Goal: Transaction & Acquisition: Purchase product/service

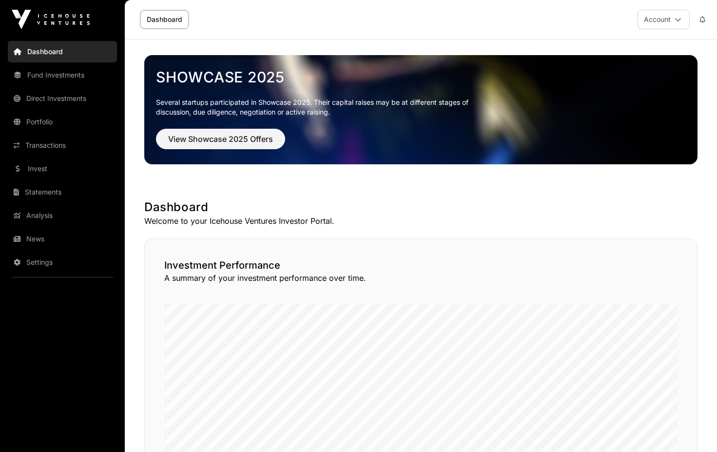
click at [221, 141] on span "View Showcase 2025 Offers" at bounding box center [220, 139] width 105 height 12
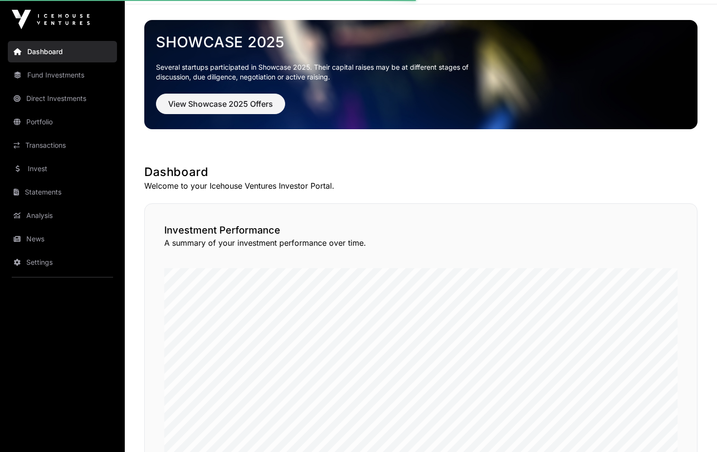
scroll to position [36, 0]
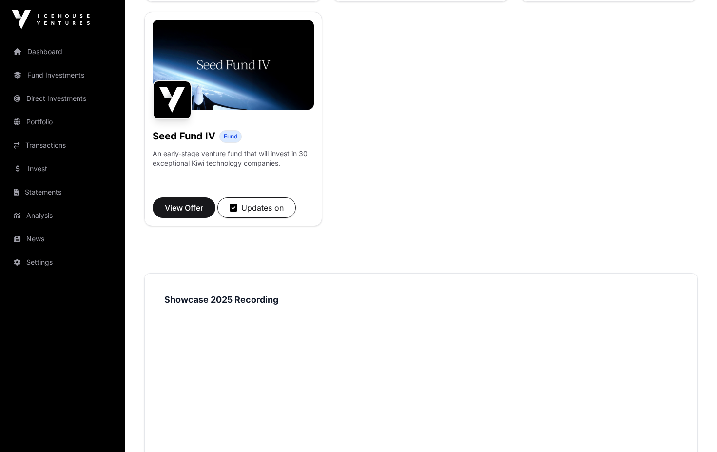
scroll to position [812, 0]
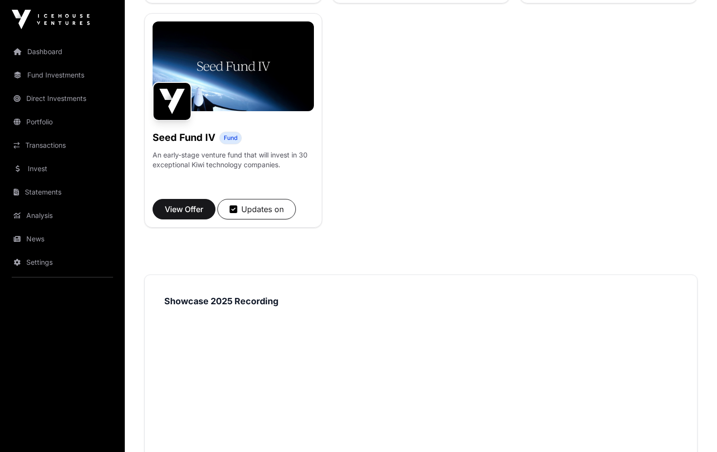
click at [189, 215] on span "View Offer" at bounding box center [184, 209] width 38 height 12
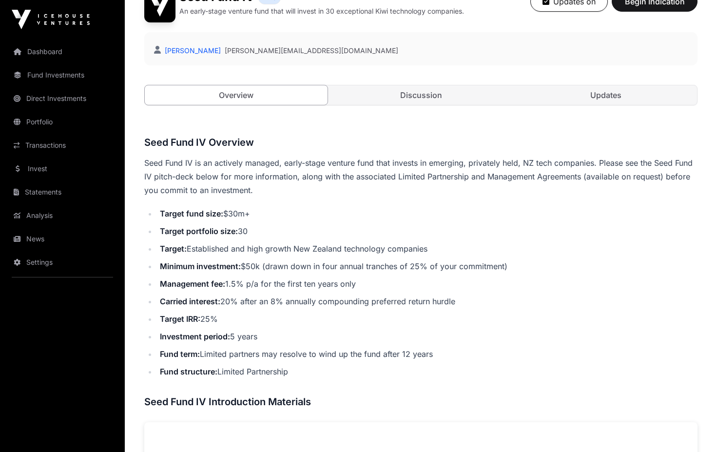
scroll to position [254, 0]
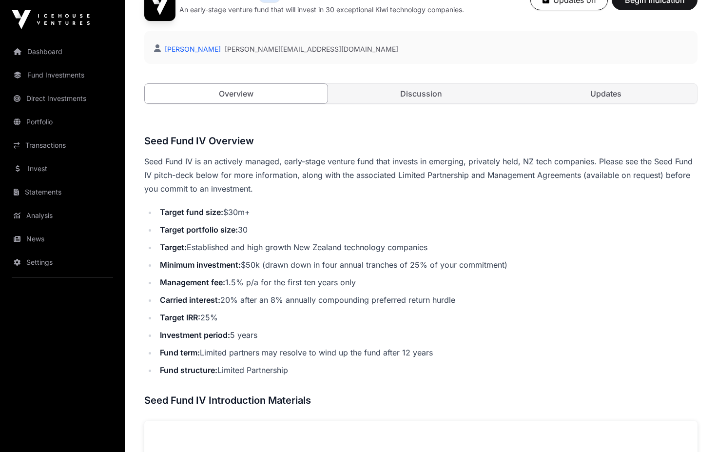
click at [432, 89] on link "Discussion" at bounding box center [420, 93] width 183 height 19
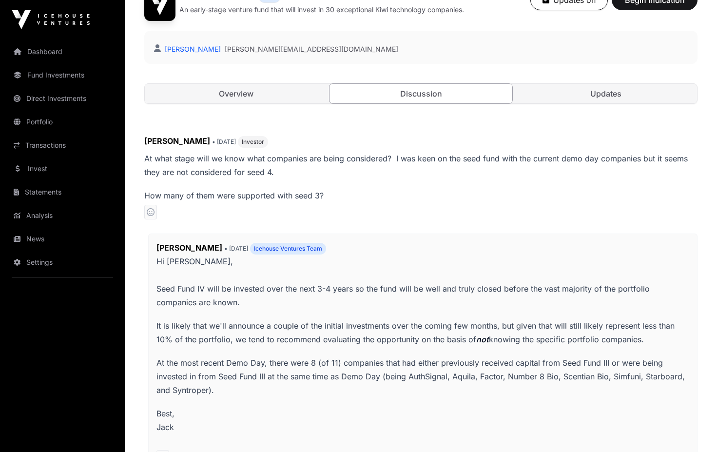
click at [583, 95] on link "Updates" at bounding box center [605, 93] width 183 height 19
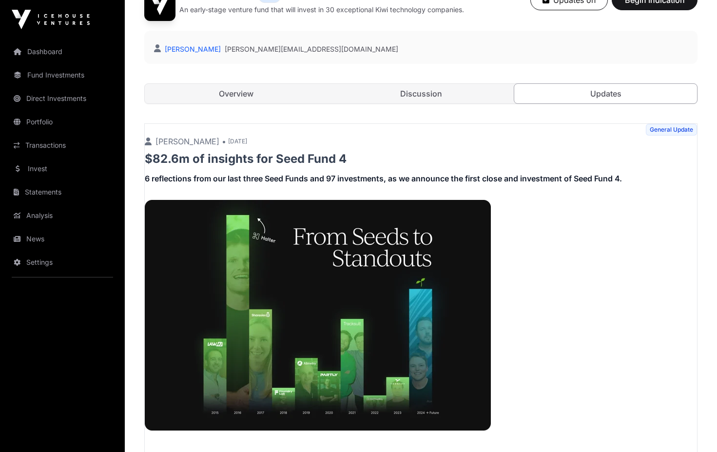
click at [277, 94] on link "Overview" at bounding box center [236, 93] width 183 height 19
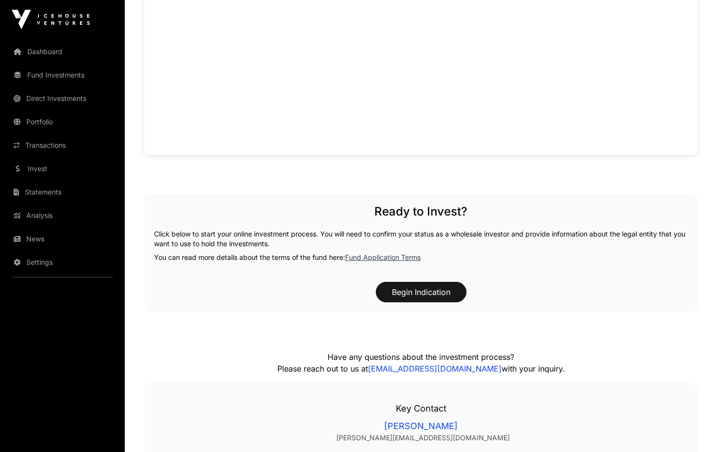
scroll to position [833, 0]
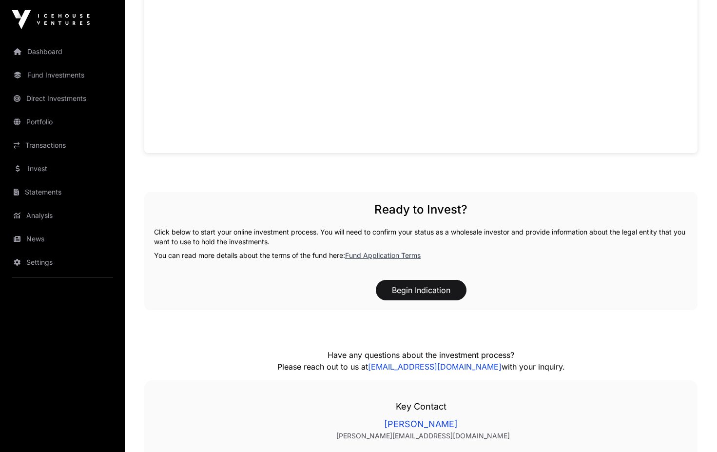
click at [410, 291] on button "Begin Indication" at bounding box center [421, 290] width 91 height 20
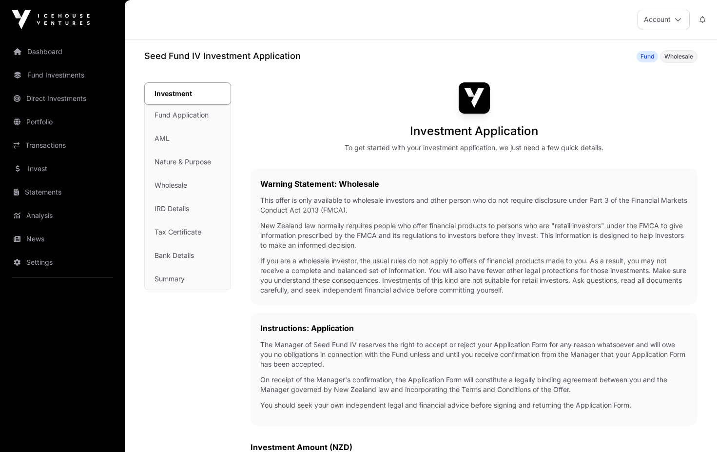
click at [44, 164] on link "Invest" at bounding box center [62, 168] width 109 height 21
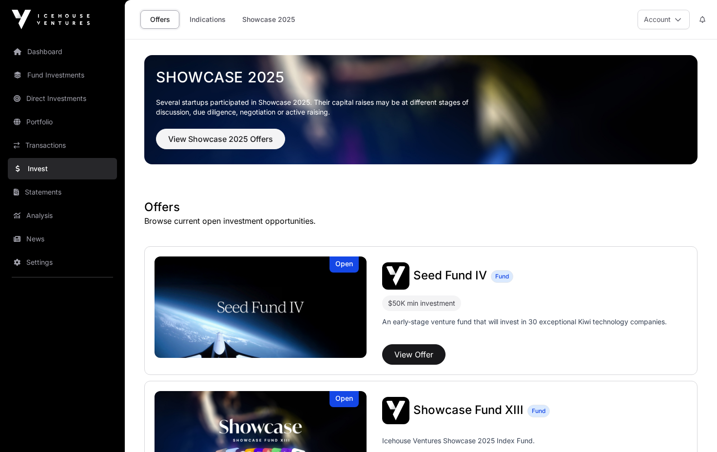
click at [41, 119] on link "Portfolio" at bounding box center [62, 121] width 109 height 21
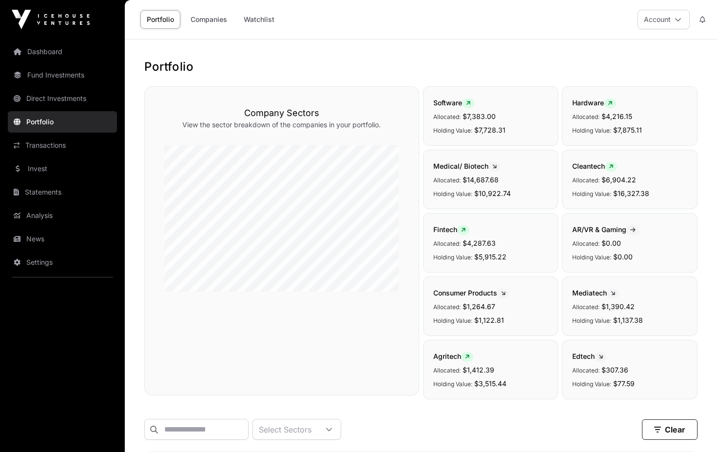
click at [54, 152] on link "Transactions" at bounding box center [62, 144] width 109 height 21
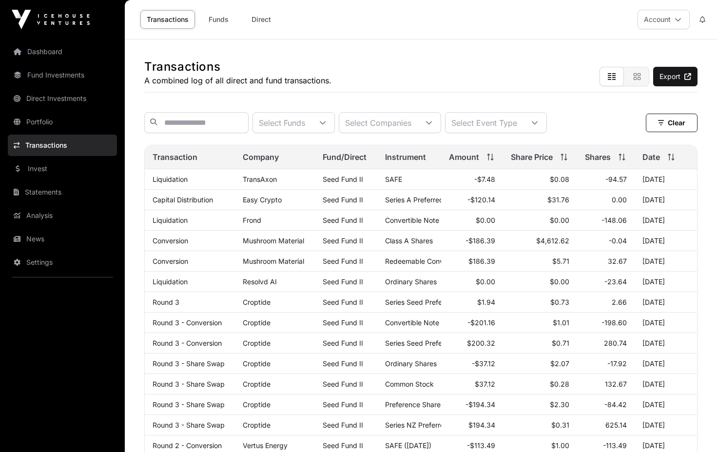
click at [70, 171] on link "Invest" at bounding box center [62, 168] width 109 height 21
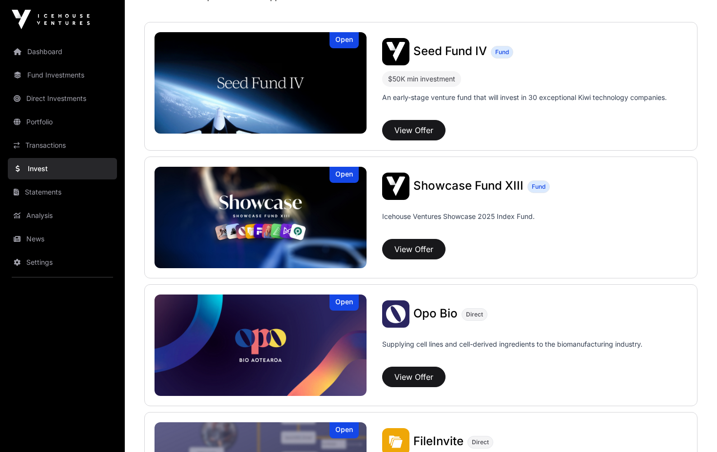
scroll to position [225, 0]
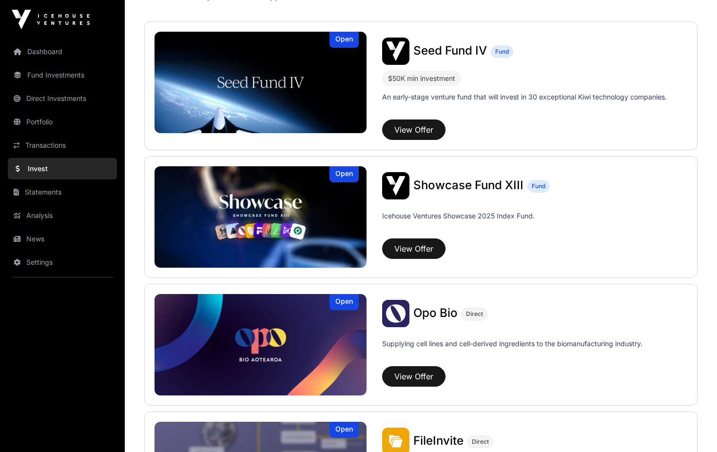
click at [421, 245] on button "View Offer" at bounding box center [413, 248] width 63 height 20
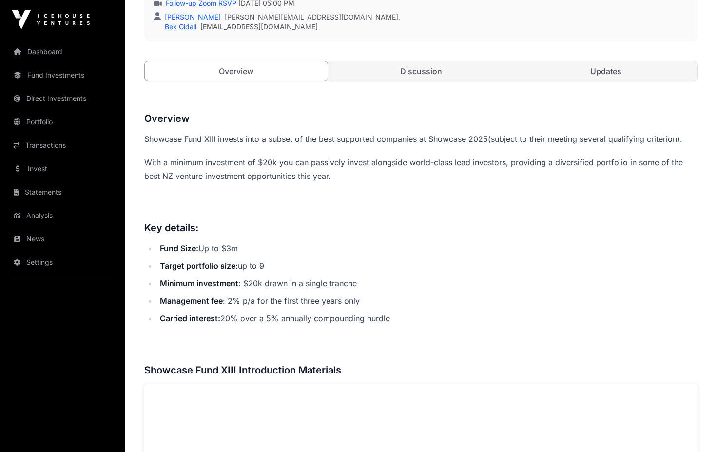
scroll to position [305, 0]
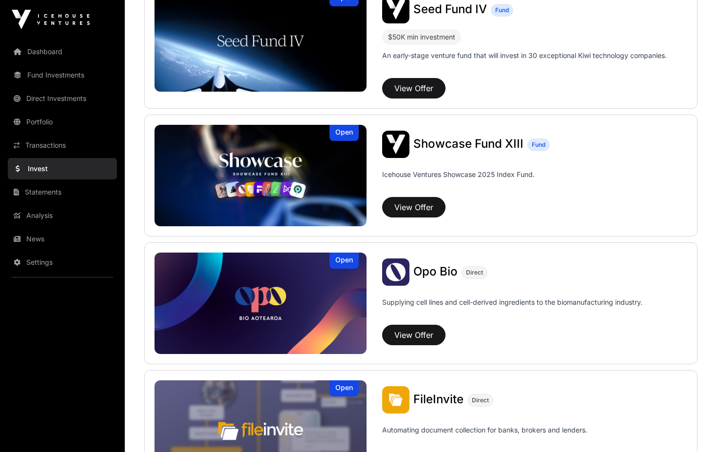
scroll to position [268, 0]
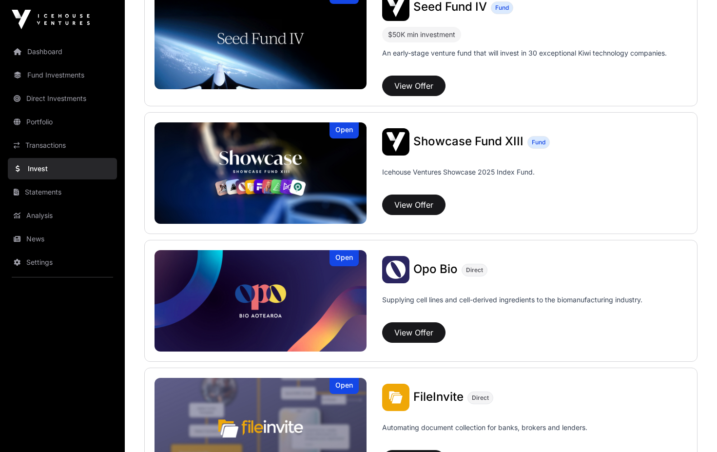
click at [416, 333] on button "View Offer" at bounding box center [413, 332] width 63 height 20
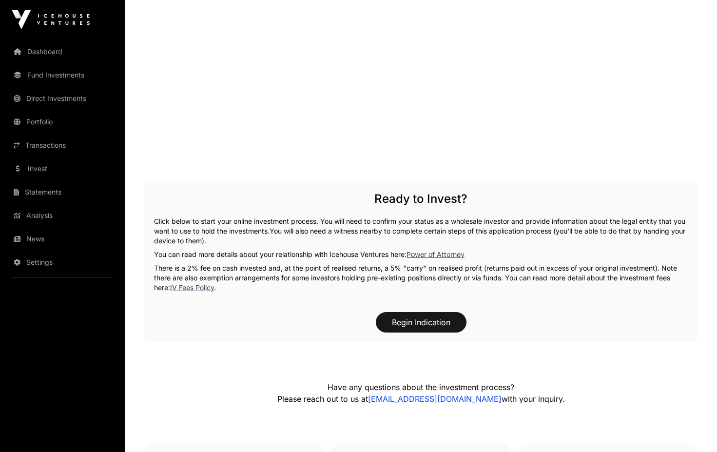
scroll to position [1608, 0]
click at [412, 311] on button "Begin Indication" at bounding box center [421, 321] width 91 height 20
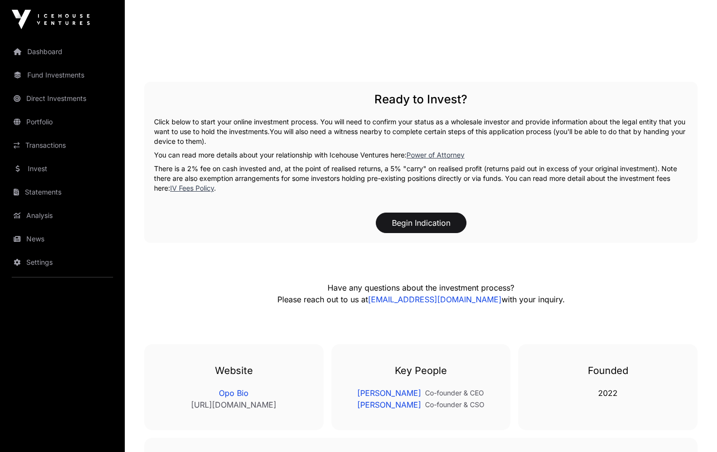
scroll to position [1818, 0]
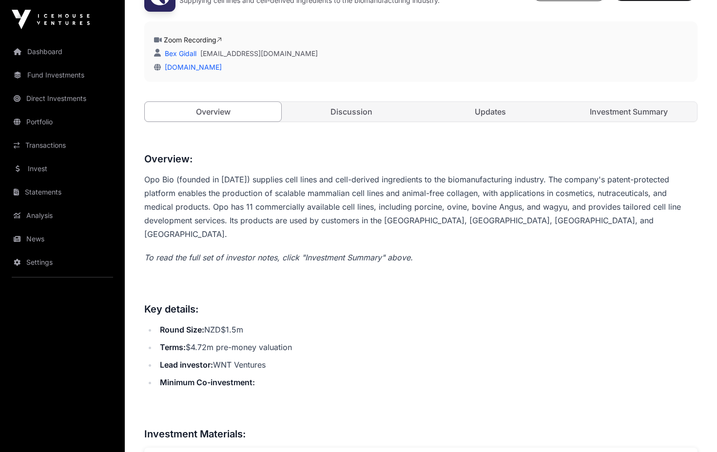
click at [371, 115] on link "Discussion" at bounding box center [351, 111] width 136 height 19
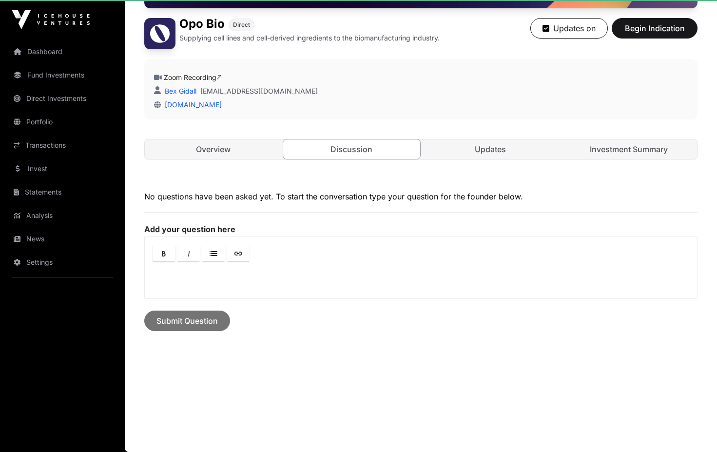
scroll to position [194, 0]
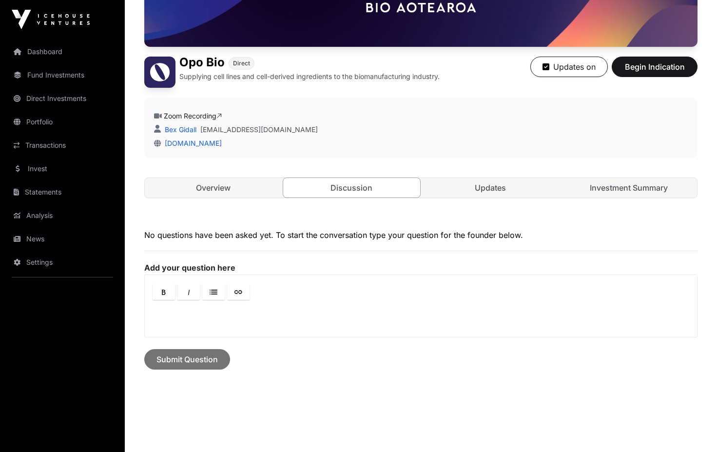
click at [271, 287] on div at bounding box center [421, 288] width 552 height 27
click at [168, 321] on p at bounding box center [420, 315] width 535 height 12
click at [296, 283] on div at bounding box center [421, 288] width 552 height 27
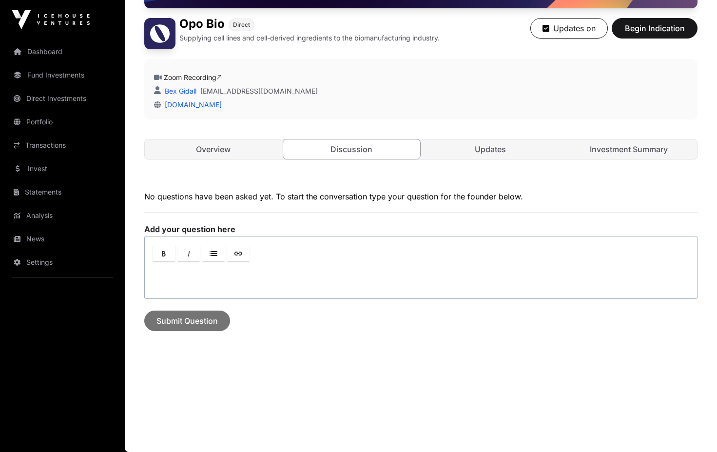
scroll to position [233, 0]
click at [242, 90] on link "[EMAIL_ADDRESS][DOMAIN_NAME]" at bounding box center [258, 91] width 117 height 10
click at [477, 151] on link "Updates" at bounding box center [490, 148] width 136 height 19
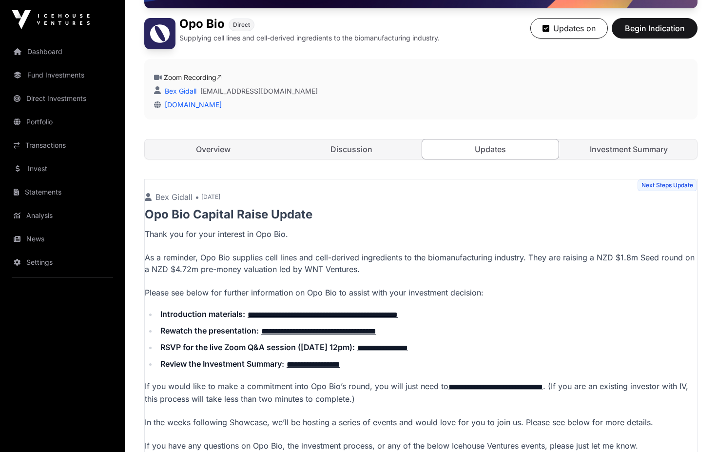
click at [597, 149] on link "Investment Summary" at bounding box center [628, 148] width 136 height 19
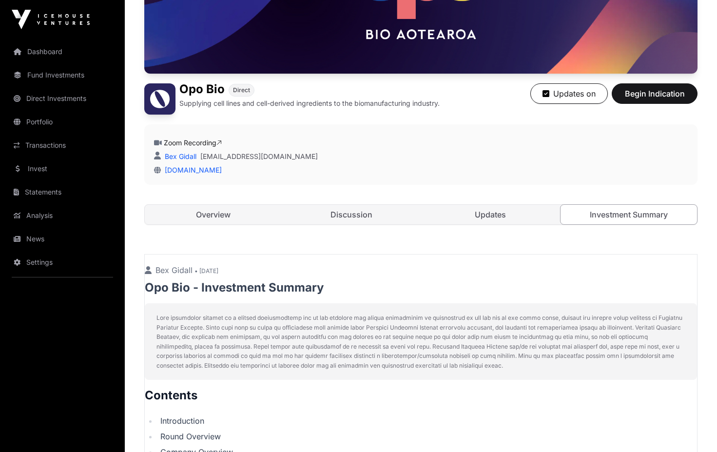
scroll to position [204, 0]
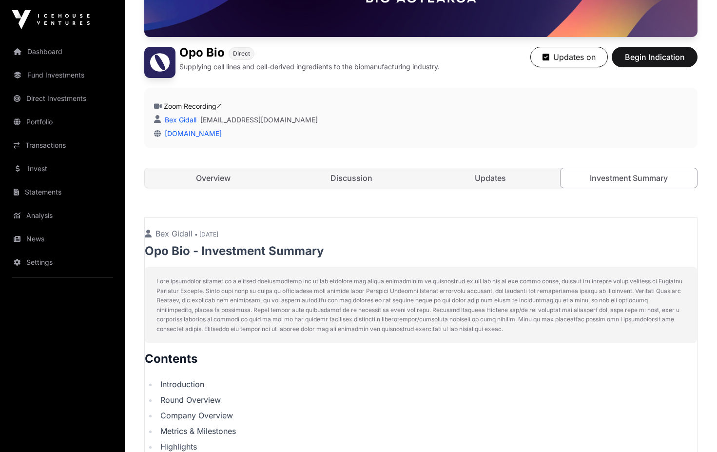
click at [235, 182] on link "Overview" at bounding box center [213, 177] width 136 height 19
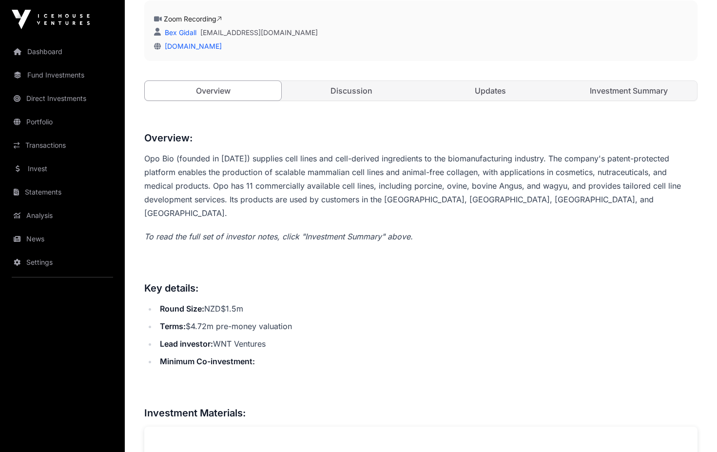
scroll to position [291, 0]
click at [603, 84] on link "Investment Summary" at bounding box center [628, 90] width 136 height 19
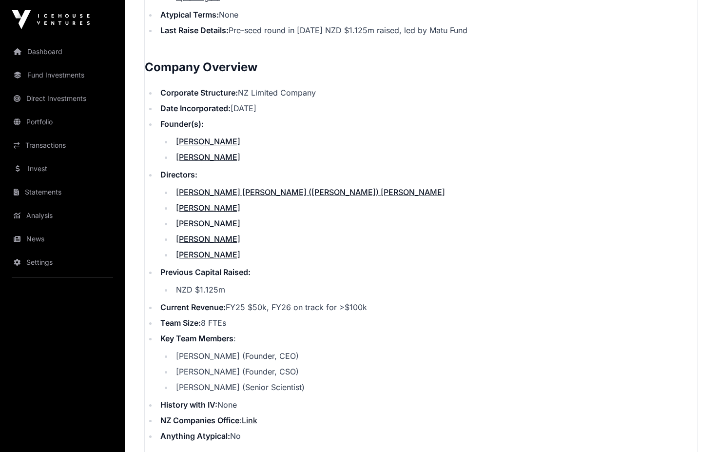
scroll to position [998, 0]
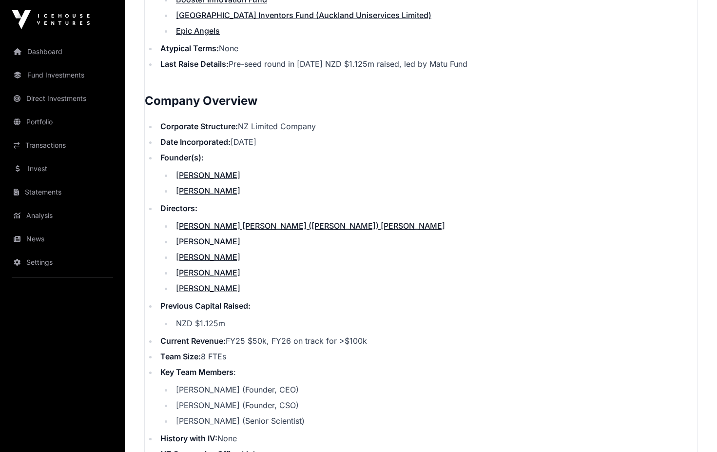
click at [197, 170] on link "[PERSON_NAME]" at bounding box center [208, 175] width 64 height 10
click at [203, 185] on li "[PERSON_NAME]" at bounding box center [435, 191] width 524 height 12
click at [209, 186] on link "[PERSON_NAME]" at bounding box center [208, 191] width 64 height 10
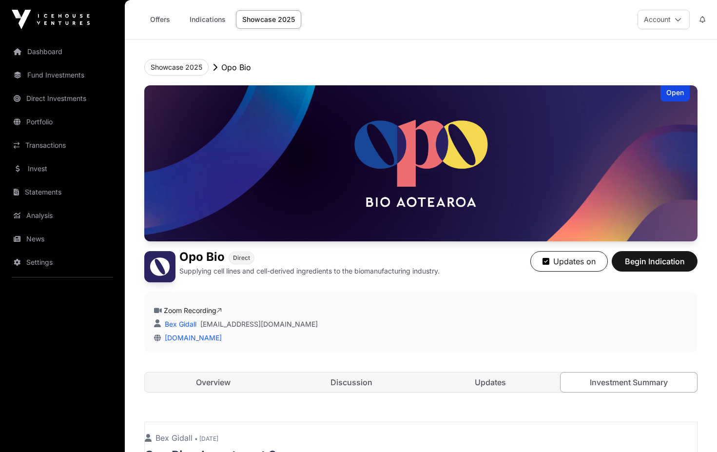
scroll to position [0, 0]
click at [53, 53] on link "Dashboard" at bounding box center [62, 51] width 109 height 21
